Goal: Register for event/course

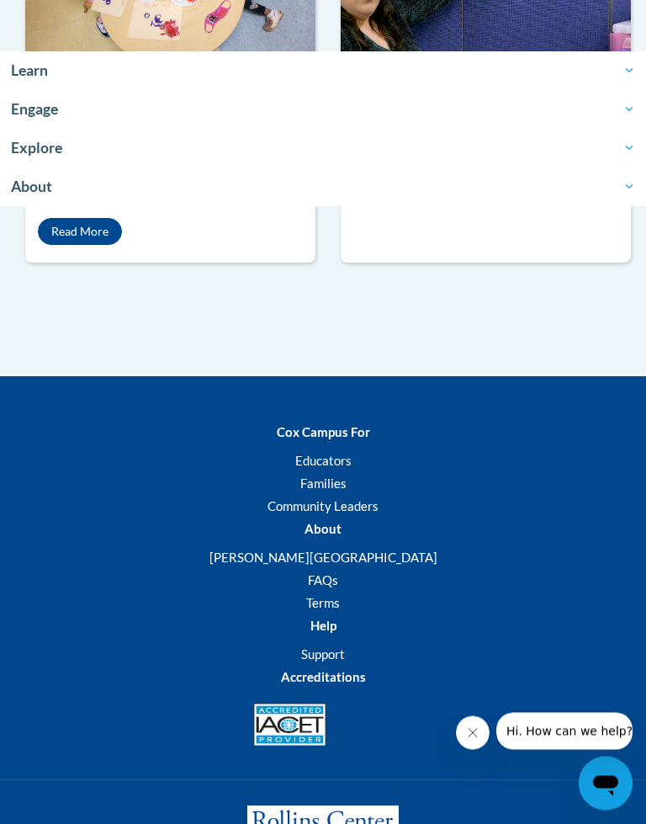
scroll to position [1604, 0]
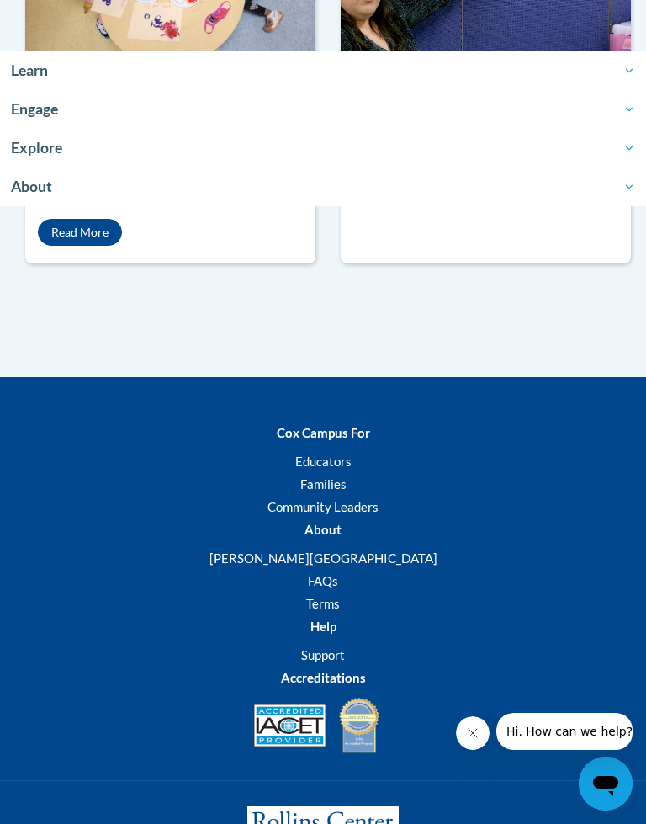
click at [85, 246] on link "Read More" at bounding box center [80, 232] width 84 height 27
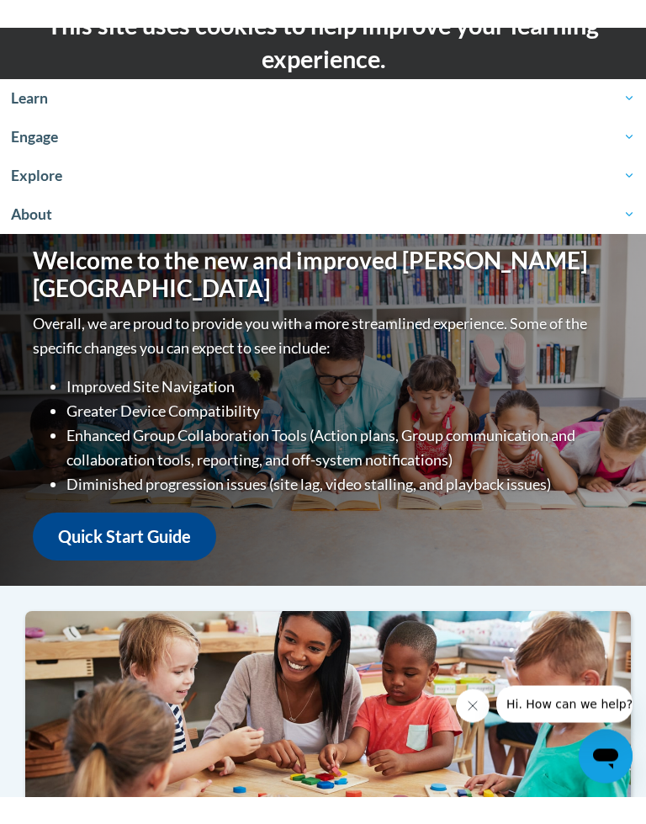
scroll to position [0, 0]
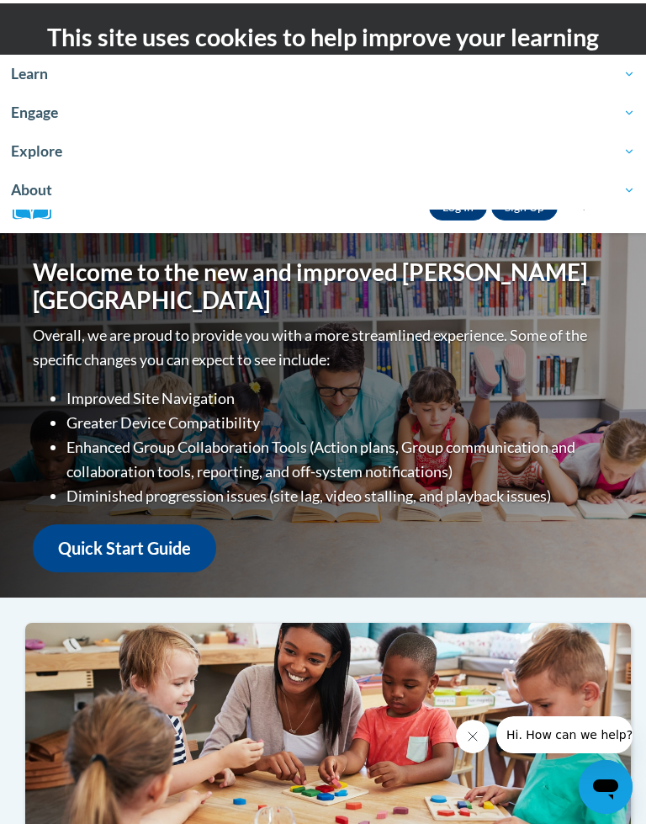
click at [624, 73] on span "Learn" at bounding box center [323, 71] width 624 height 20
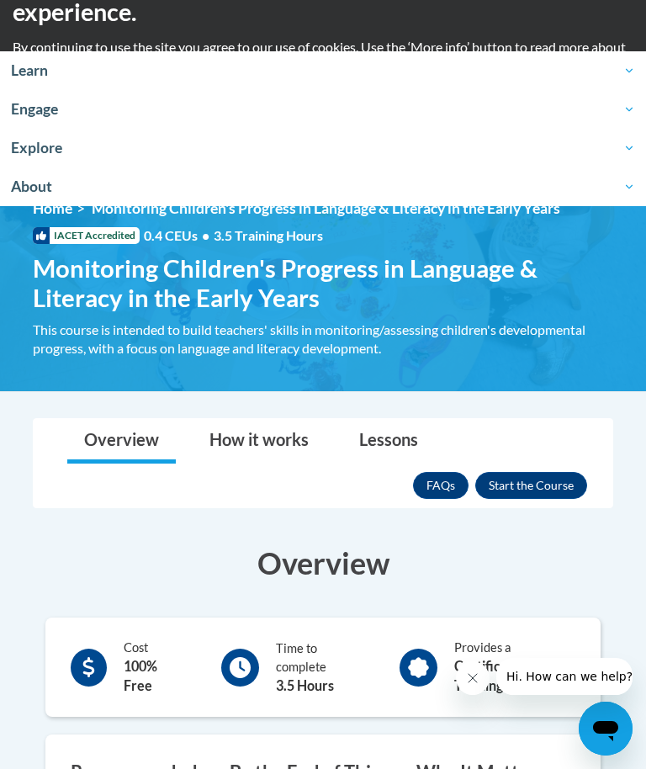
scroll to position [55, 0]
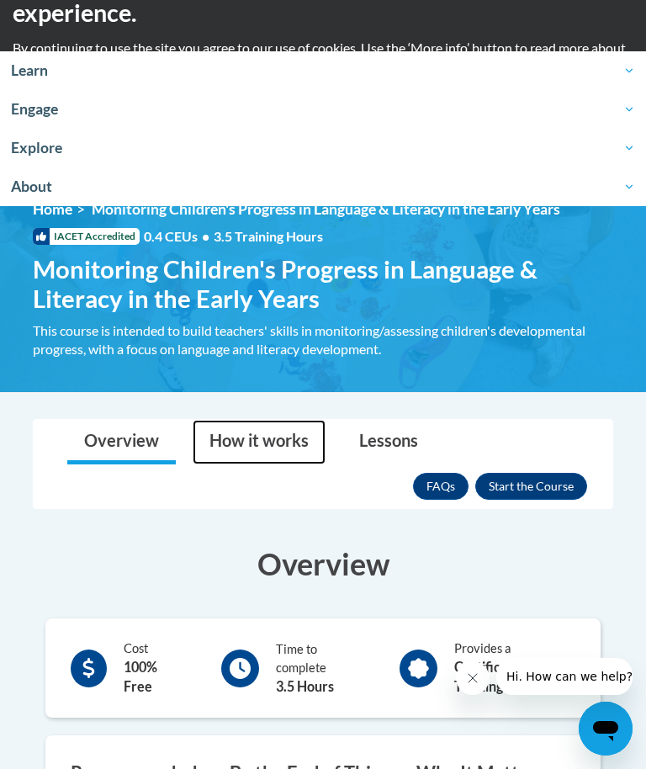
click at [282, 435] on link "How it works" at bounding box center [259, 442] width 133 height 45
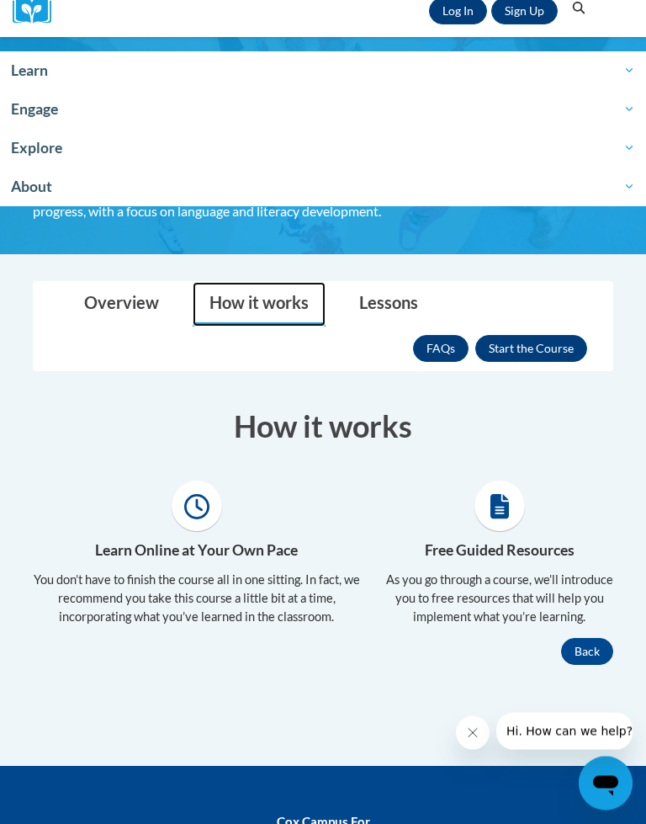
scroll to position [193, 0]
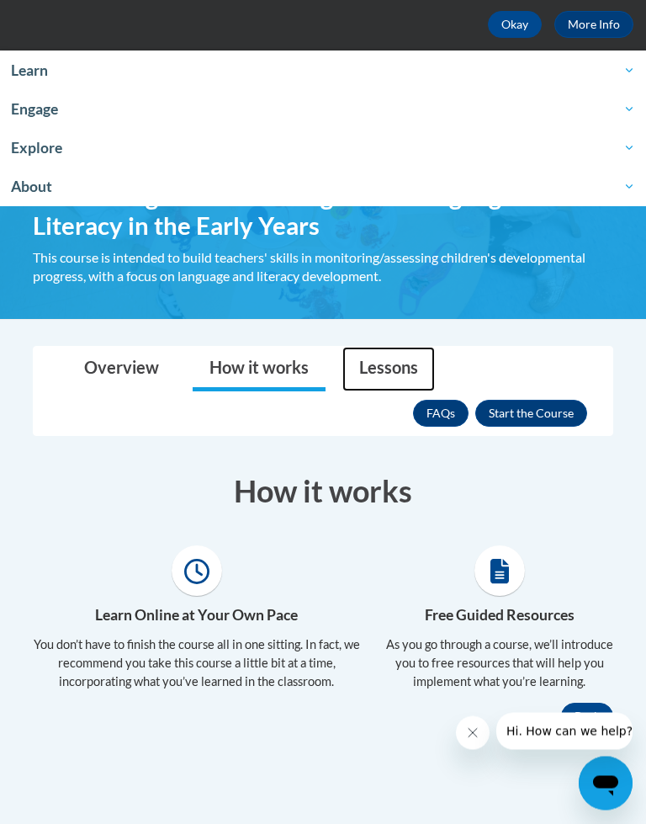
click at [393, 379] on link "Lessons" at bounding box center [388, 369] width 93 height 45
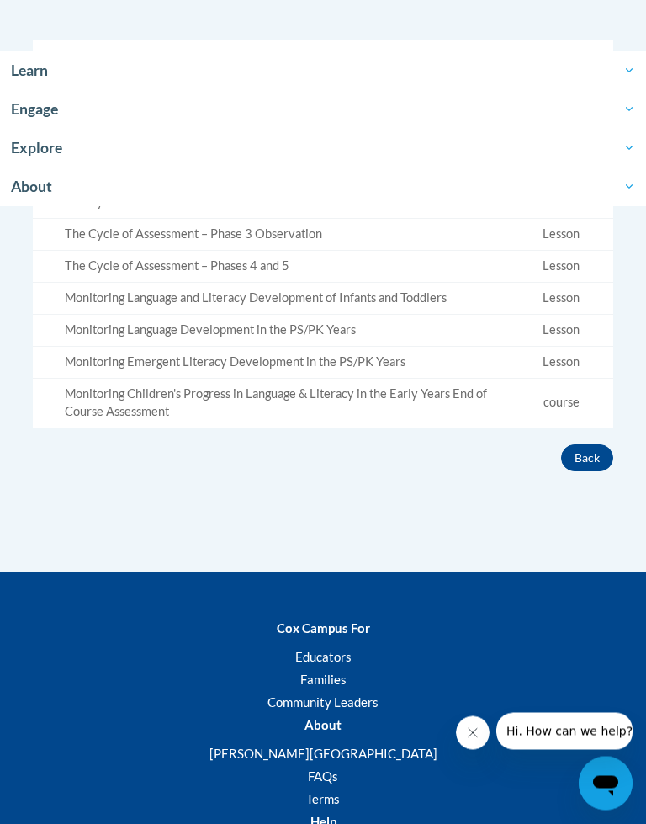
scroll to position [633, 0]
click at [601, 444] on button "Back" at bounding box center [587, 457] width 52 height 27
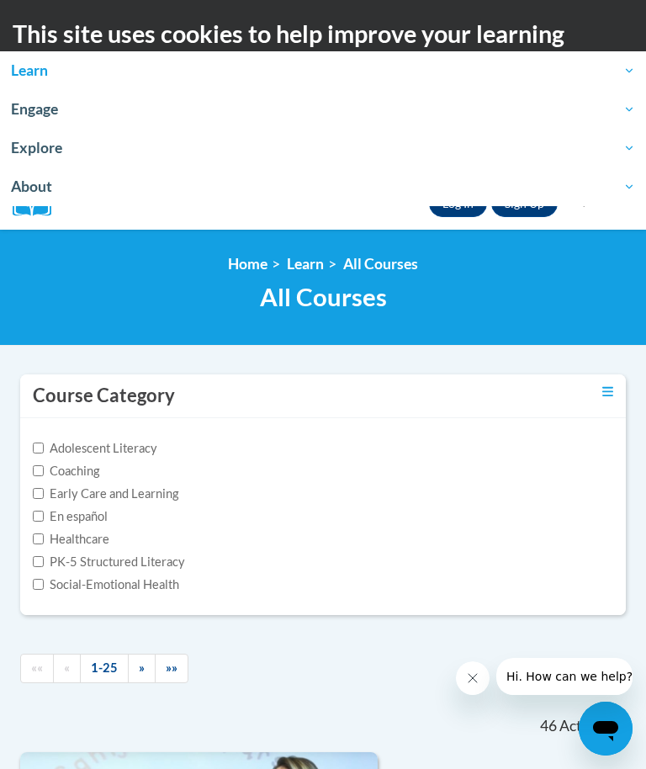
click at [451, 215] on link "Log In" at bounding box center [458, 203] width 58 height 27
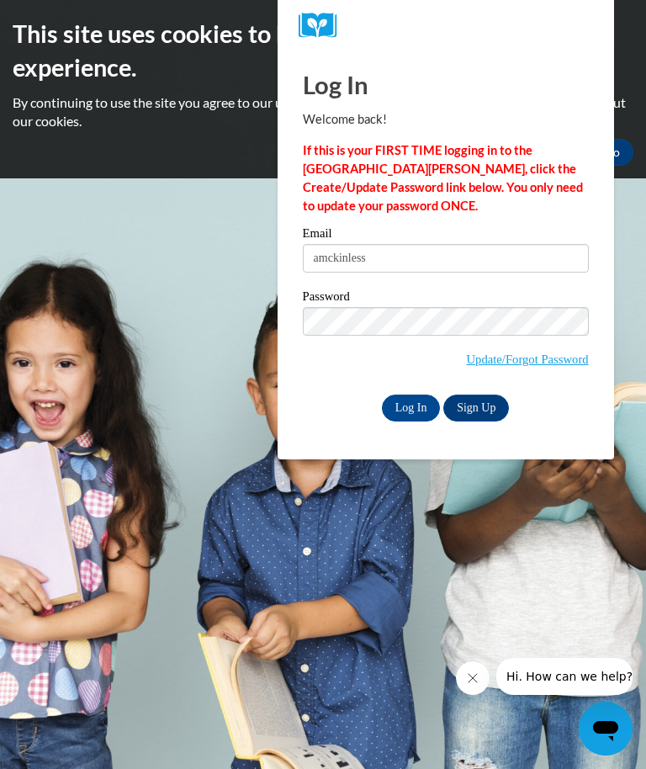
type input "[EMAIL_ADDRESS][DOMAIN_NAME]"
click at [415, 398] on input "Log In" at bounding box center [411, 408] width 59 height 27
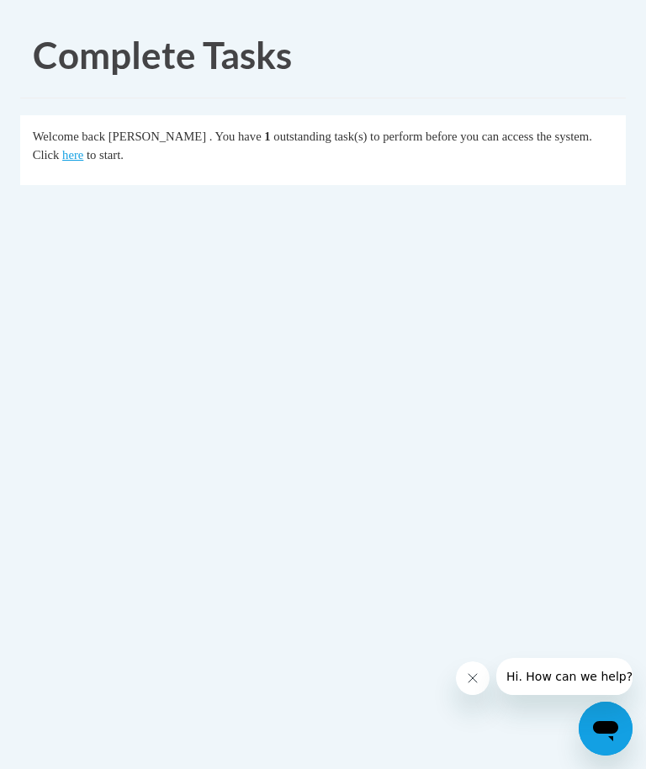
click at [62, 148] on link "here" at bounding box center [72, 154] width 21 height 13
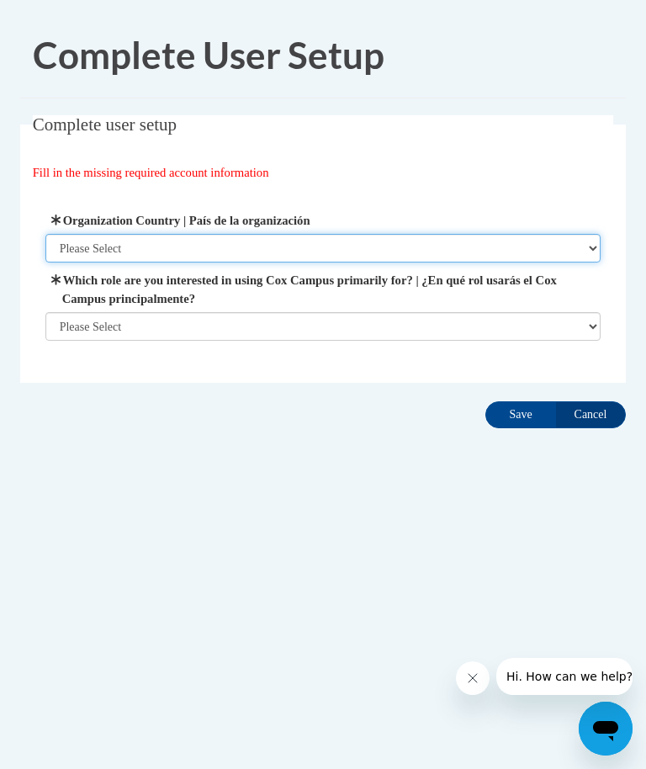
click at [590, 252] on select "Please Select United States | Estados Unidos Outside of the United States | Fue…" at bounding box center [323, 248] width 556 height 29
select select "2ba6c5f2-6ab4-47b5-9408-0a73ae60d186"
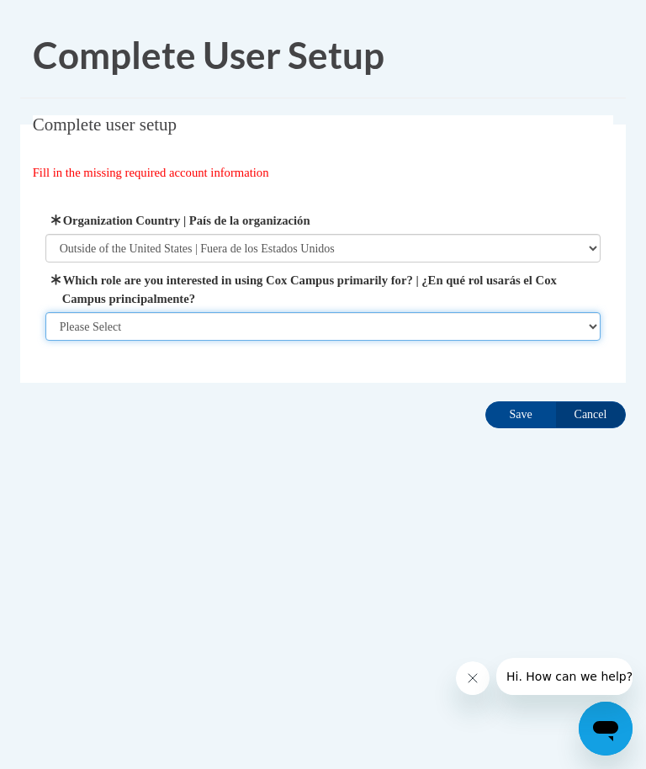
click at [592, 331] on select "Please Select College/University | Colegio/Universidad Community/Nonprofit Part…" at bounding box center [323, 326] width 556 height 29
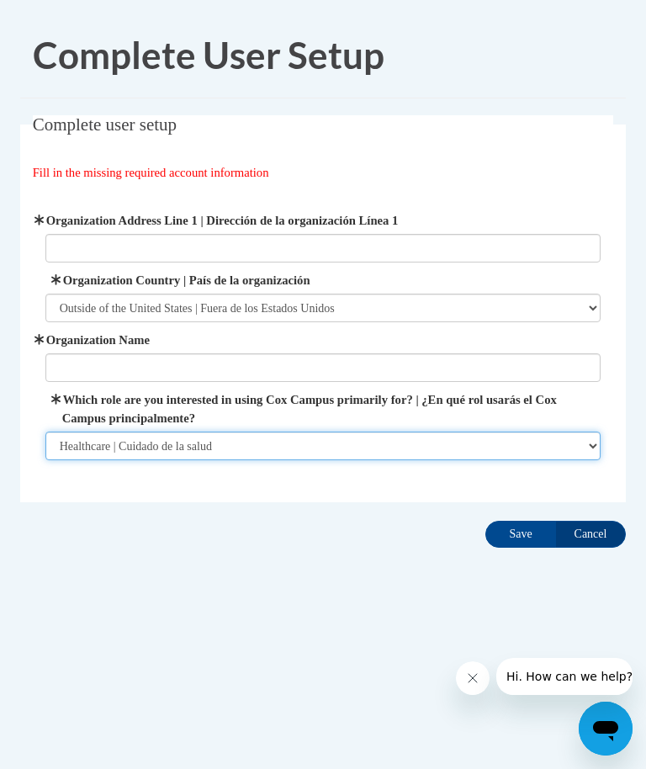
click at [592, 442] on select "Please Select College/University | Colegio/Universidad Community/Nonprofit Part…" at bounding box center [323, 446] width 556 height 29
select select "fbf2d438-af2f-41f8-98f1-81c410e29de3"
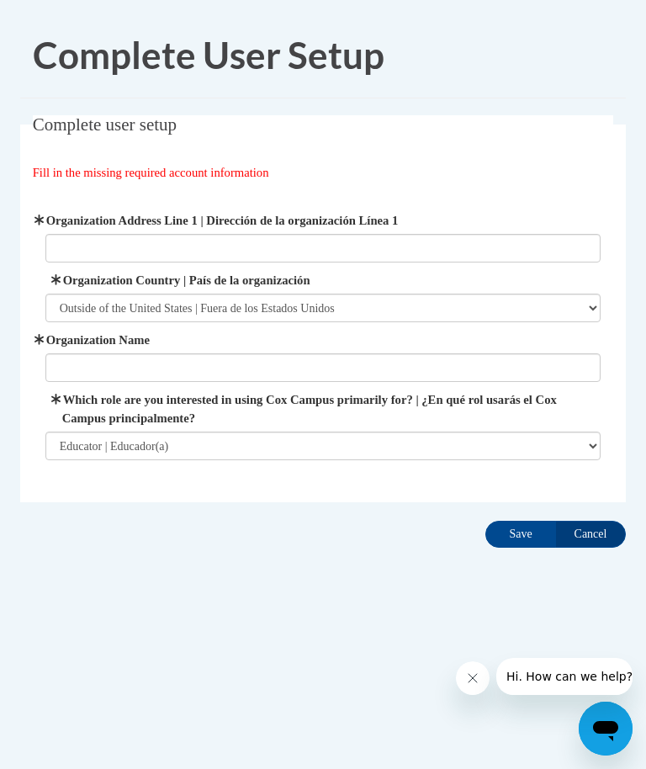
click at [525, 525] on input "Save" at bounding box center [520, 534] width 71 height 27
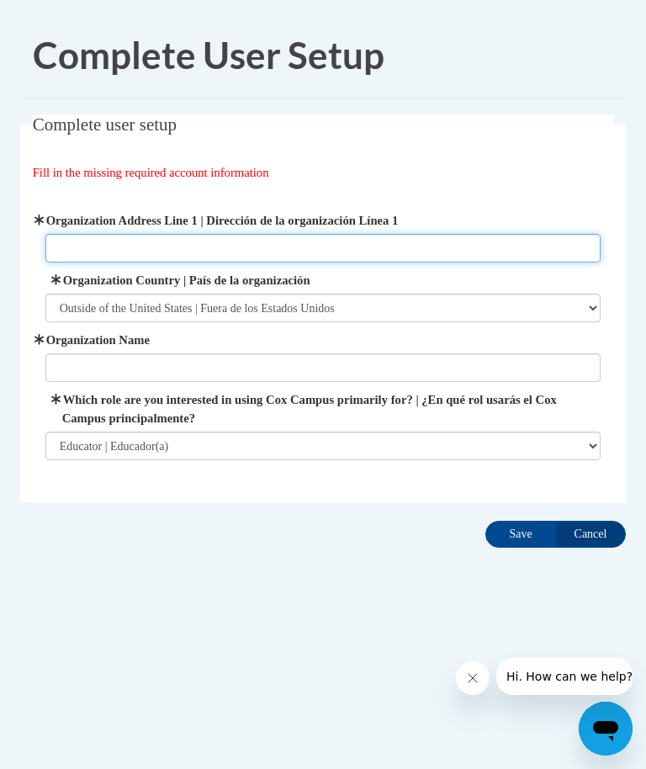
click at [126, 246] on input "Organization Address Line 1 | Dirección de la organización Línea 1" at bounding box center [323, 248] width 556 height 29
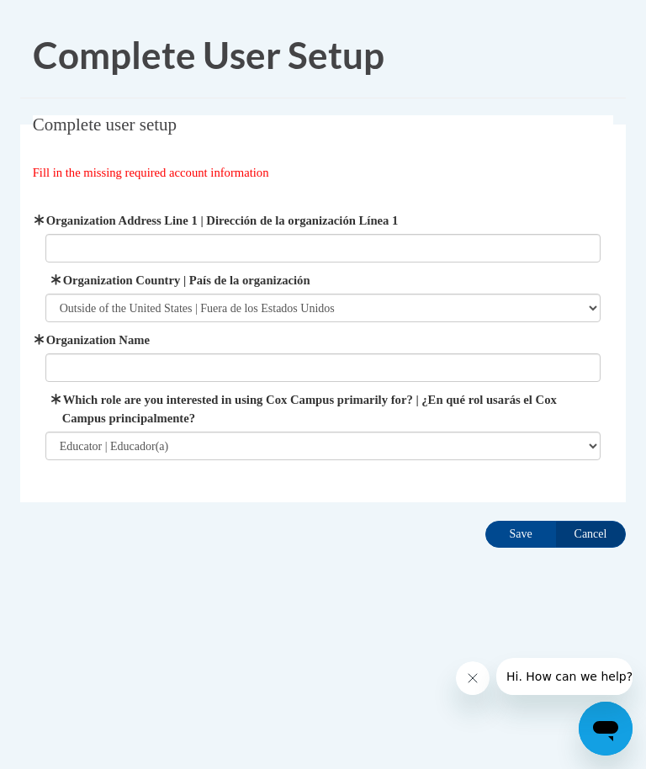
click at [498, 171] on div "Fill in the missing required account information" at bounding box center [323, 172] width 581 height 19
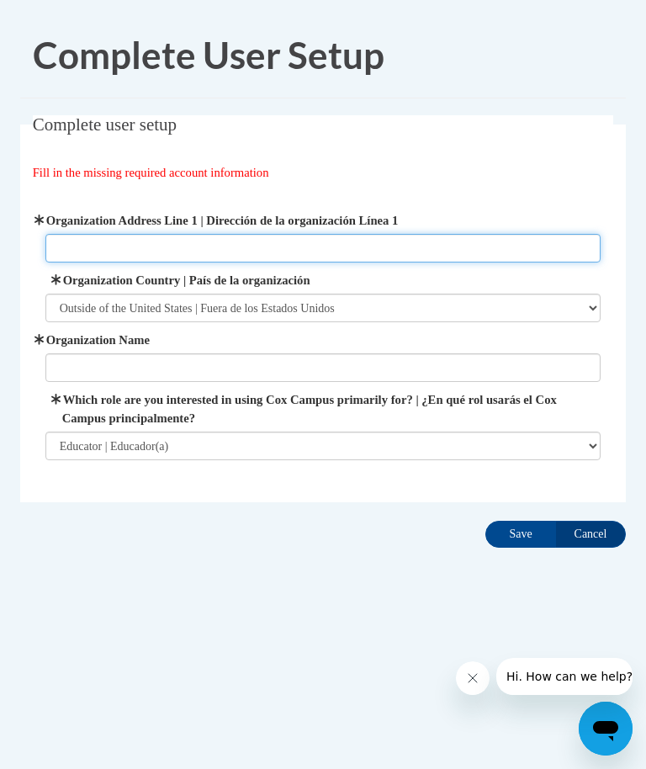
click at [69, 261] on input "Organization Address Line 1 | Dirección de la organización Línea 1" at bounding box center [323, 248] width 556 height 29
type input "Silver wood Centre"
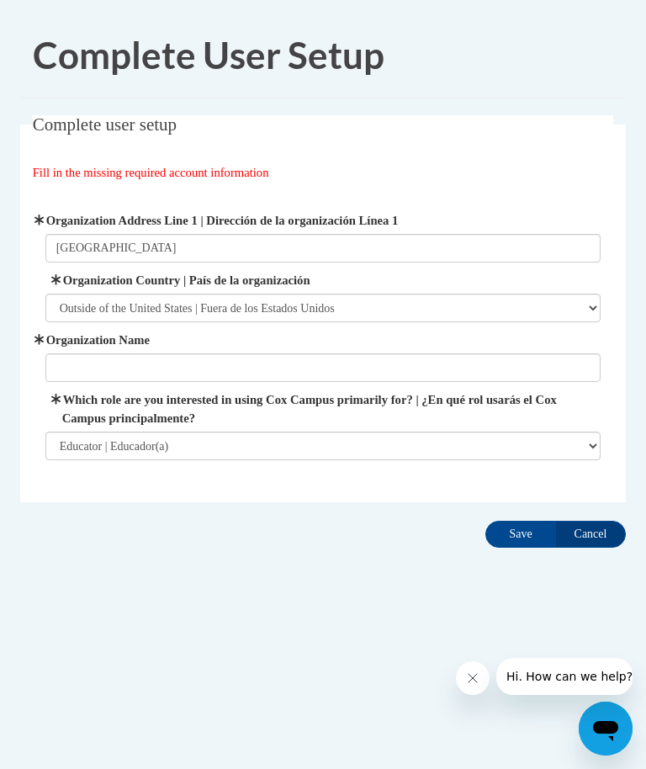
click at [198, 316] on select "Please Select United States | Estados Unidos Outside of the United States | Fue…" at bounding box center [323, 308] width 556 height 29
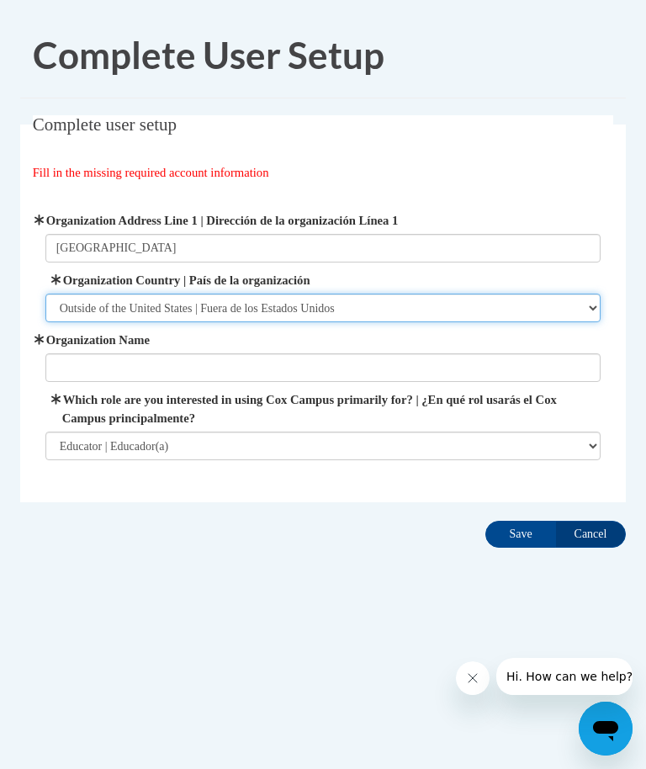
click at [593, 308] on select "Please Select United States | Estados Unidos Outside of the United States | Fue…" at bounding box center [323, 308] width 556 height 29
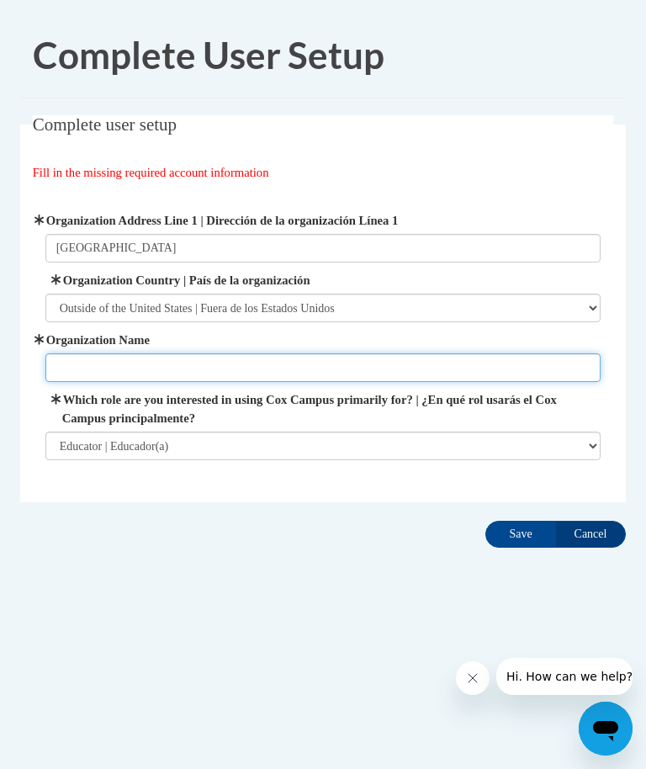
click at [365, 370] on input "Organization Name" at bounding box center [323, 367] width 556 height 29
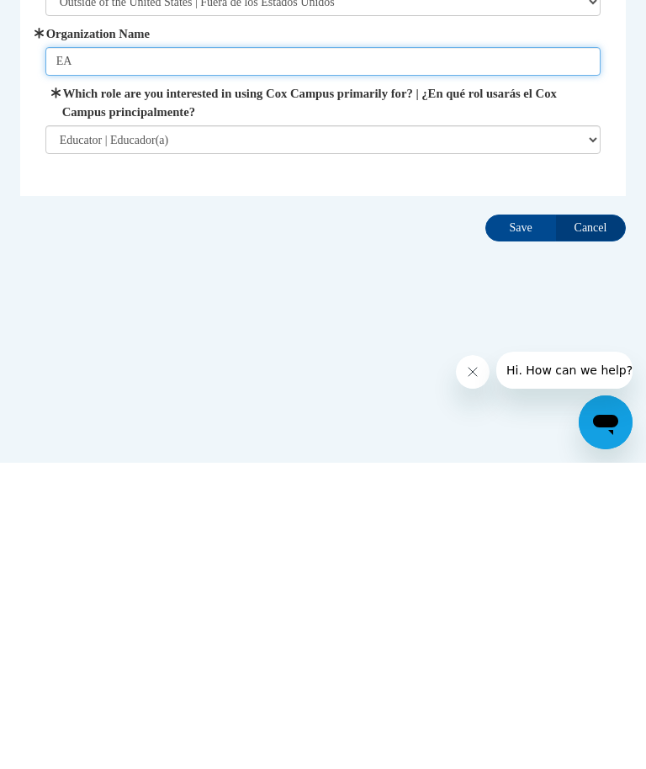
type input "EA"
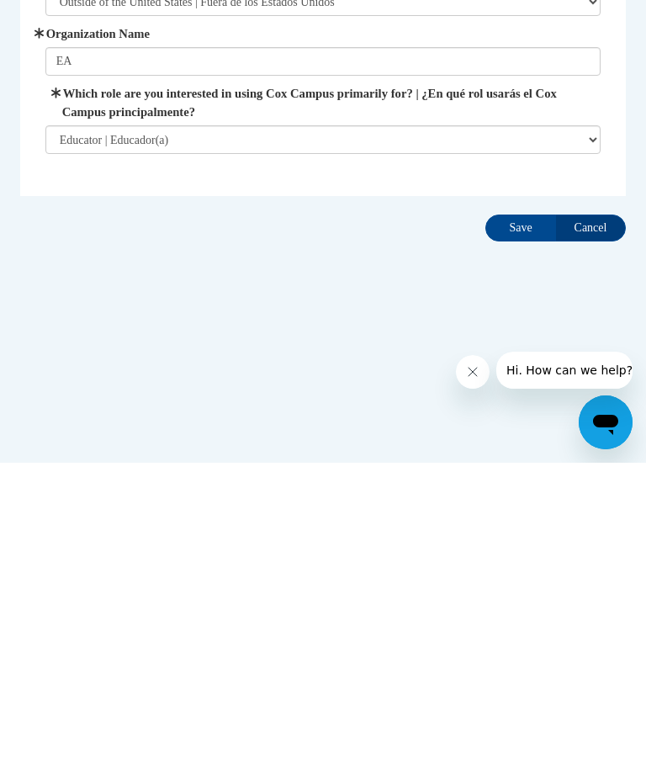
click at [521, 521] on input "Save" at bounding box center [520, 534] width 71 height 27
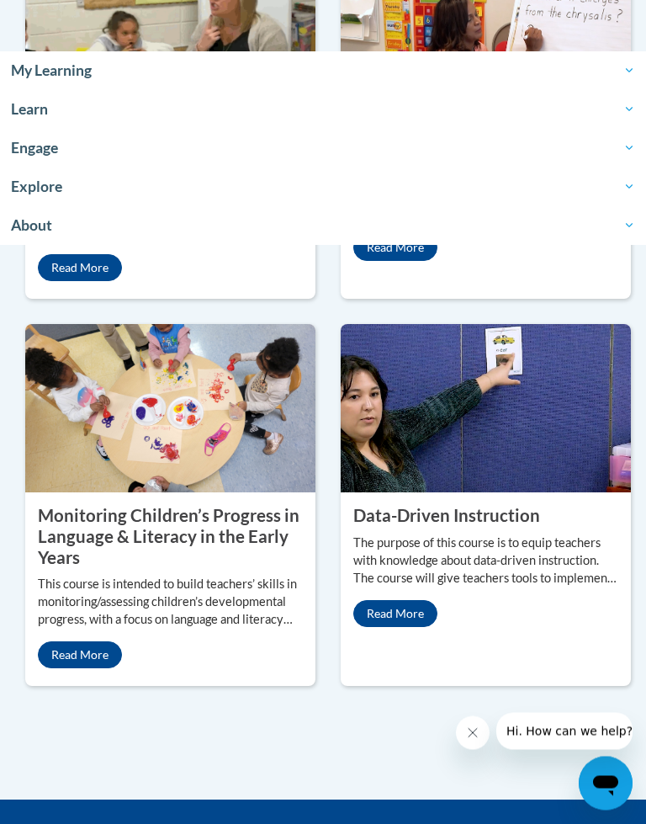
scroll to position [2231, 0]
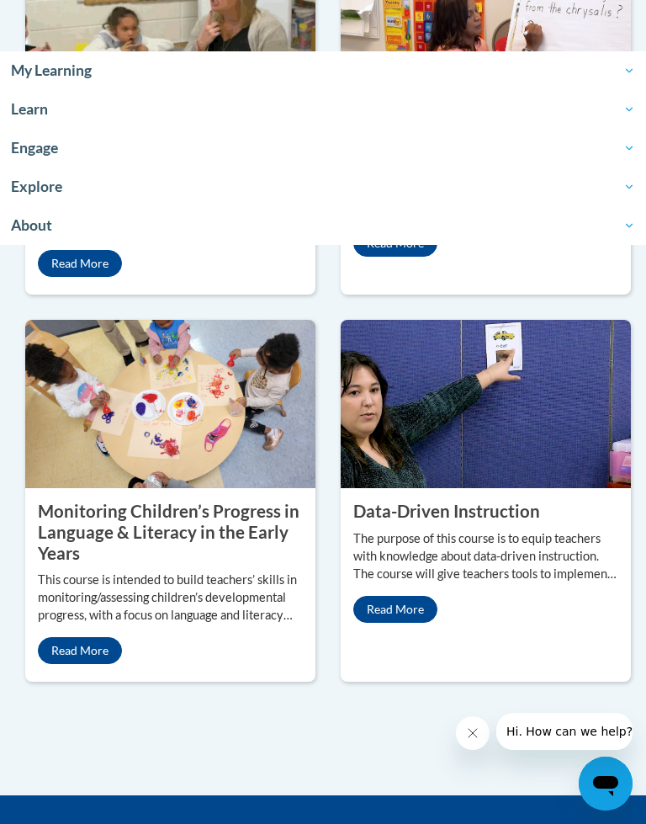
click at [87, 664] on link "Read More" at bounding box center [80, 650] width 84 height 27
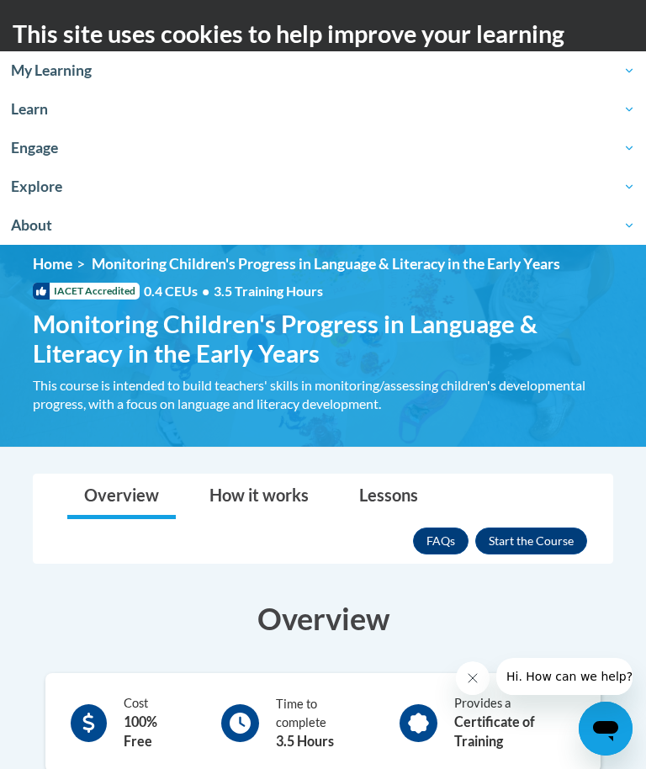
click at [557, 540] on button "Enroll" at bounding box center [531, 540] width 112 height 27
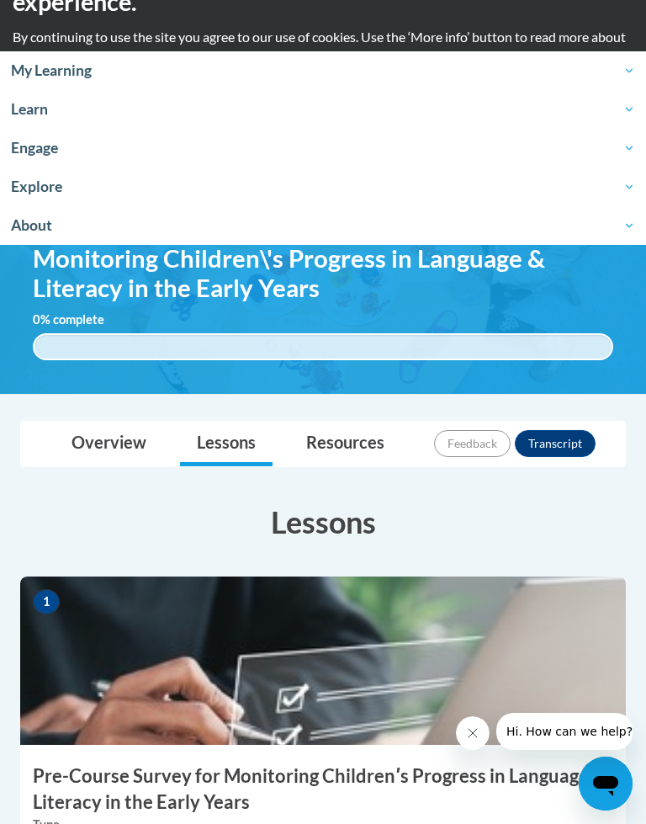
scroll to position [66, 0]
click at [102, 441] on link "Overview" at bounding box center [109, 443] width 109 height 45
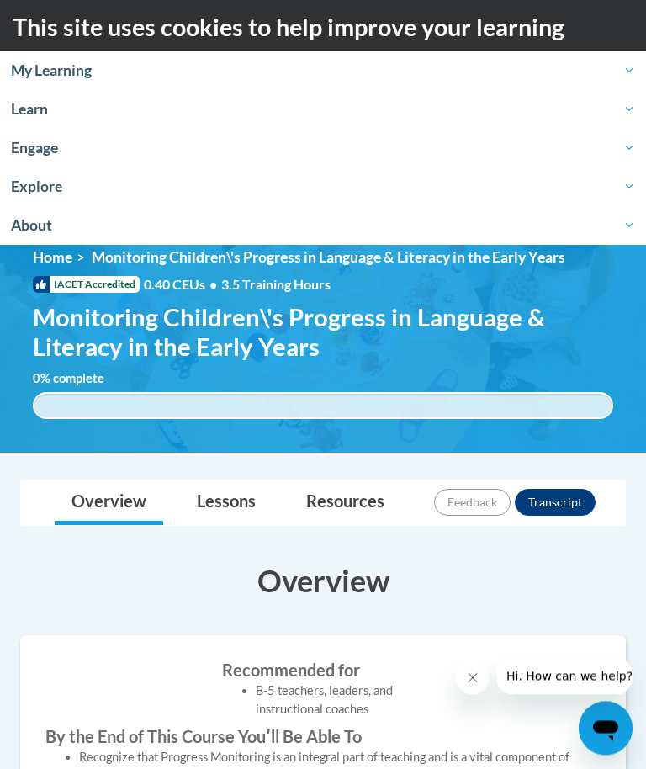
scroll to position [0, 0]
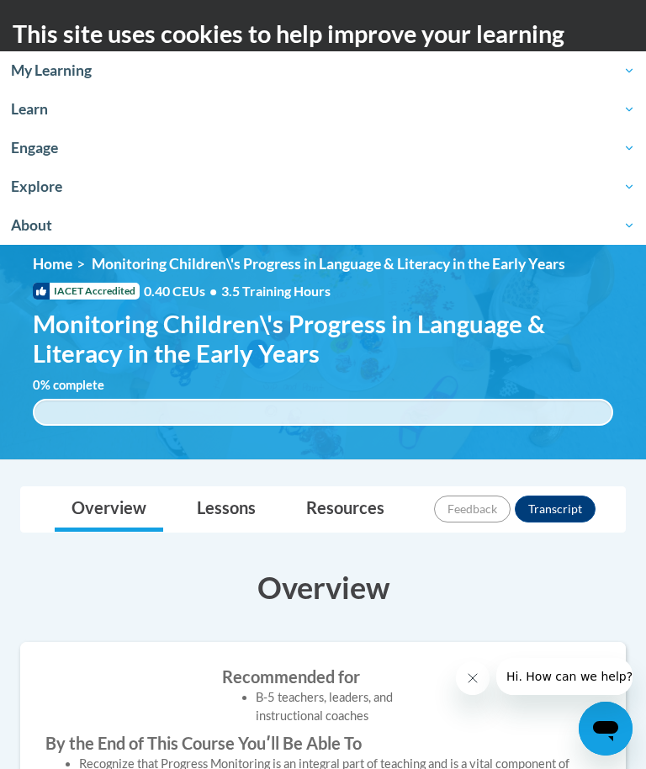
click at [238, 506] on link "Lessons" at bounding box center [226, 509] width 93 height 45
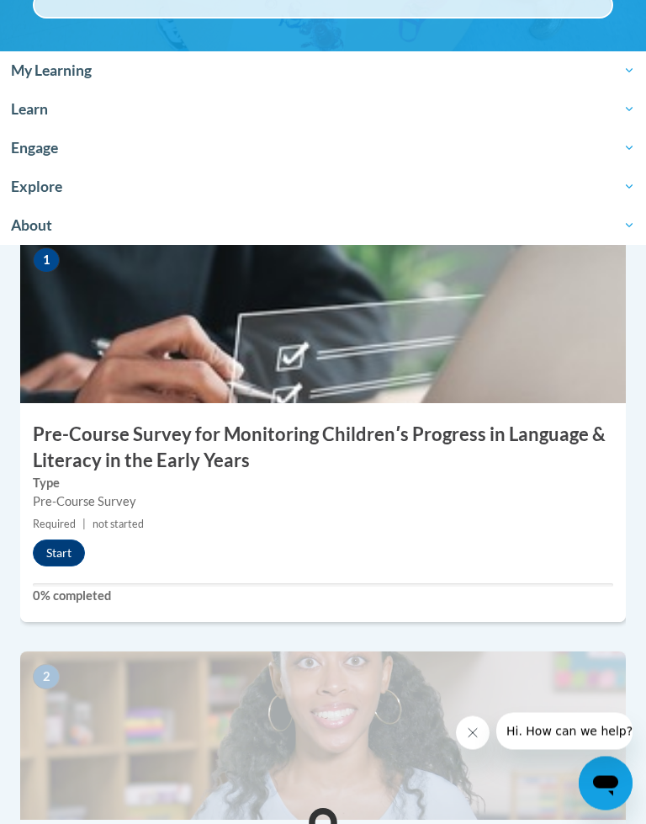
scroll to position [408, 0]
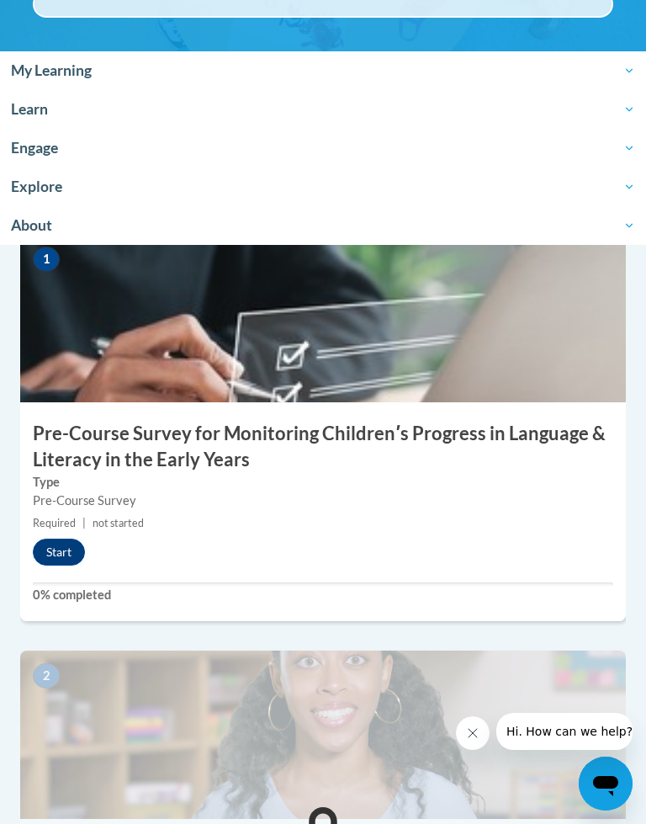
click at [53, 549] on button "Start" at bounding box center [59, 551] width 52 height 27
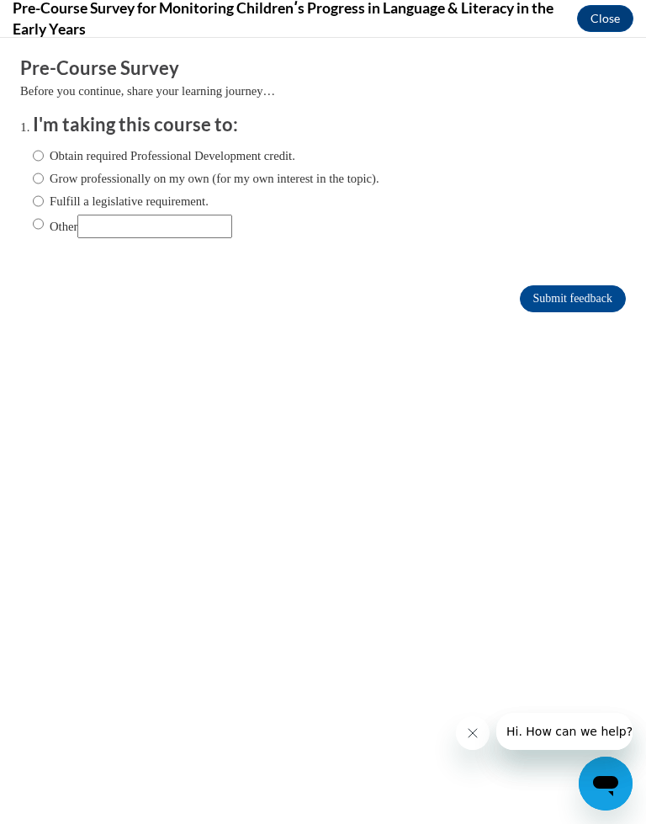
scroll to position [0, 0]
click at [42, 176] on input "Grow professionally on my own (for my own interest in the topic)." at bounding box center [38, 178] width 11 height 19
radio input "true"
click at [591, 299] on input "Submit feedback" at bounding box center [573, 298] width 106 height 27
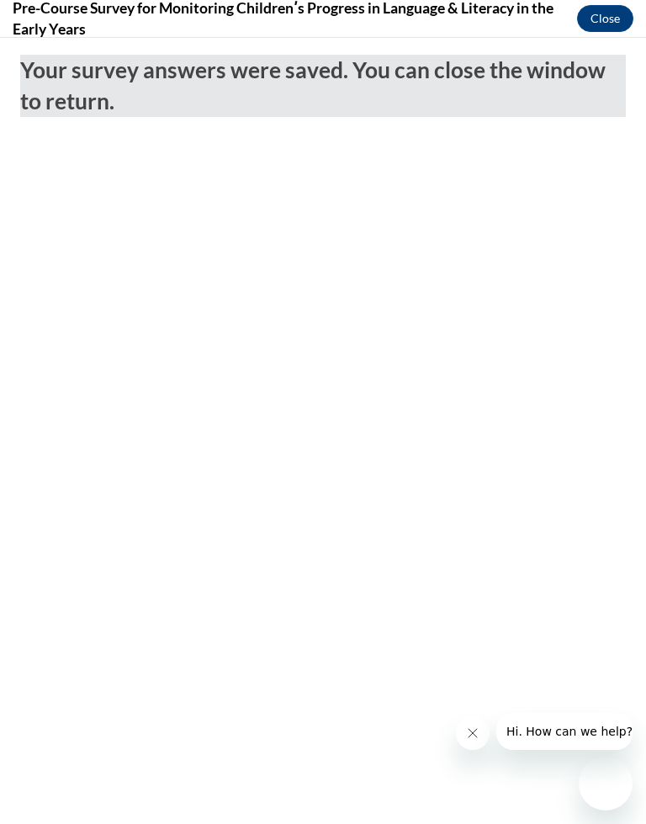
click at [611, 18] on button "Close" at bounding box center [605, 18] width 56 height 27
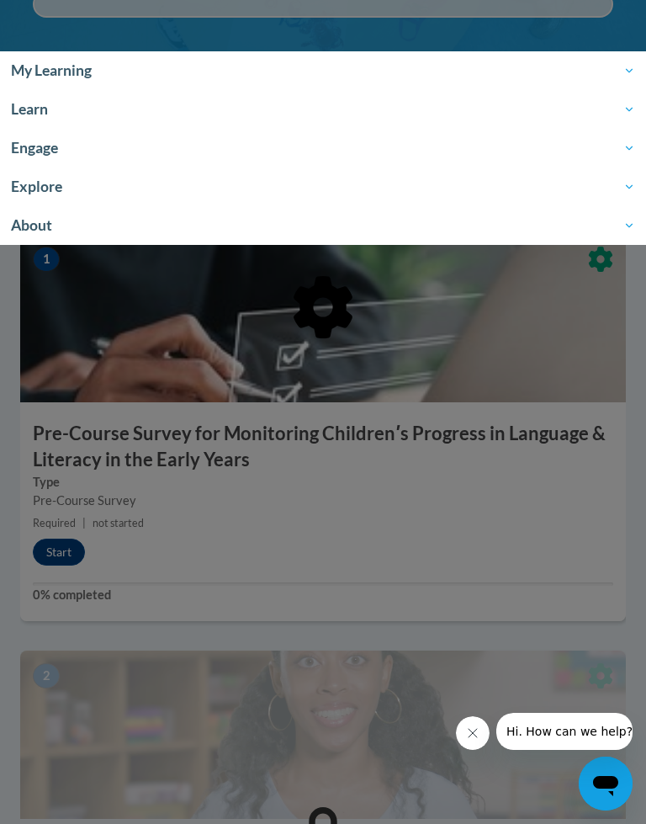
click at [65, 535] on div at bounding box center [323, 394] width 606 height 320
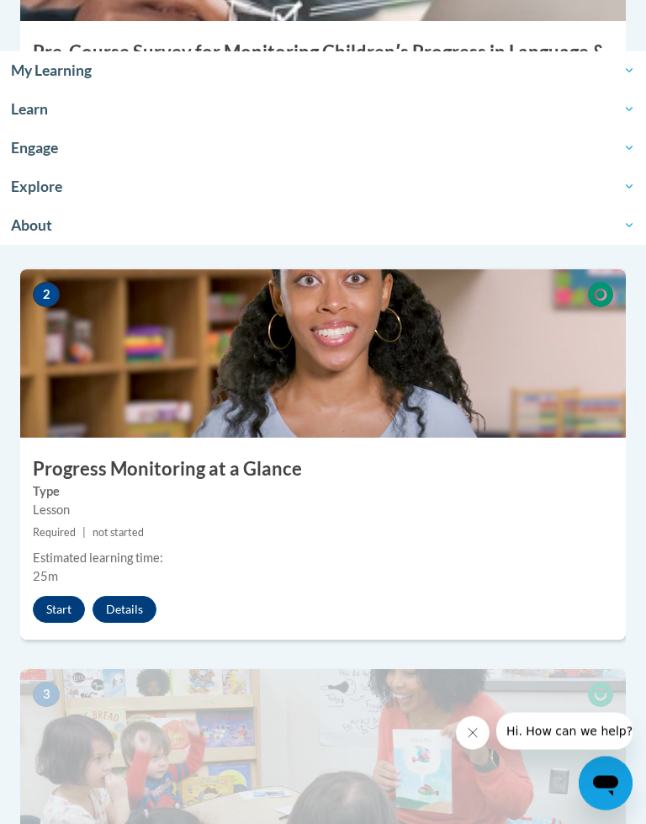
scroll to position [798, 0]
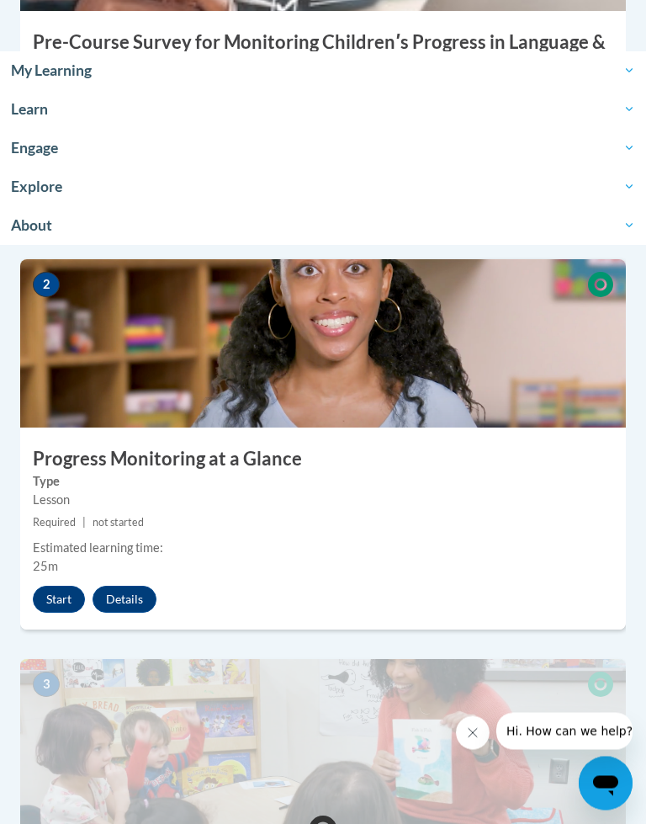
click at [59, 586] on button "Start" at bounding box center [59, 599] width 52 height 27
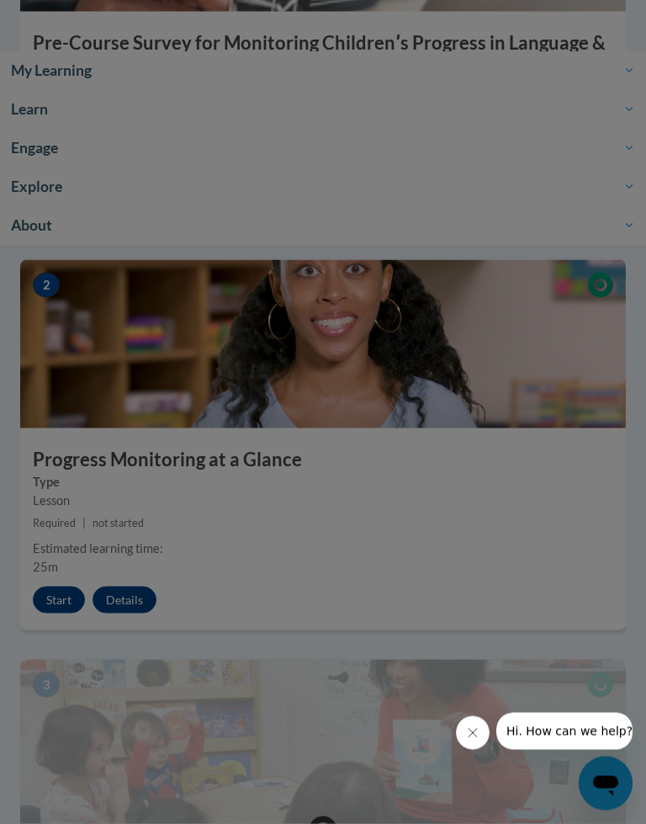
scroll to position [799, 0]
